Goal: Transaction & Acquisition: Purchase product/service

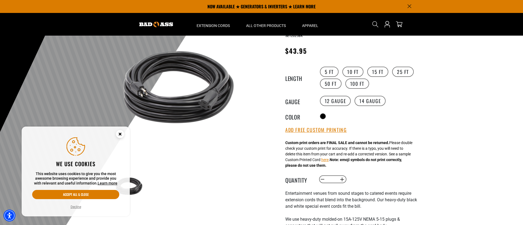
scroll to position [37, 0]
click at [350, 73] on label "10 FT" at bounding box center [352, 72] width 21 height 10
click at [372, 71] on label "15 FT" at bounding box center [377, 72] width 21 height 10
click at [327, 74] on label "5 FT" at bounding box center [329, 72] width 19 height 10
